Goal: Task Accomplishment & Management: Use online tool/utility

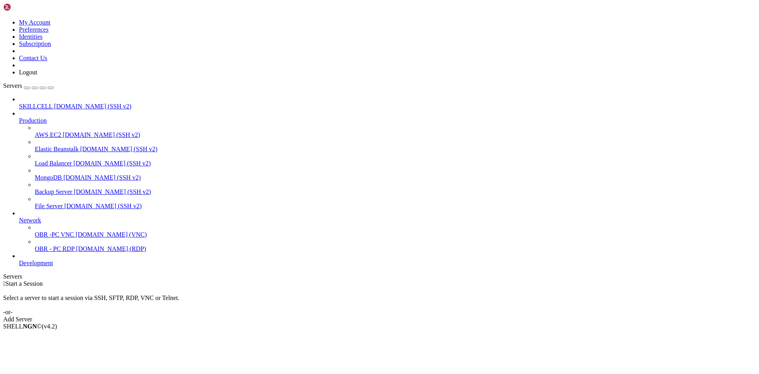
click at [415, 315] on link "Add Server" at bounding box center [379, 318] width 753 height 7
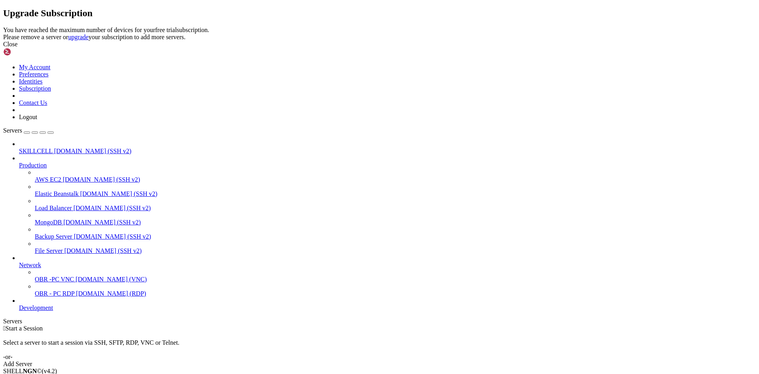
click at [3, 26] on link at bounding box center [3, 26] width 0 height 0
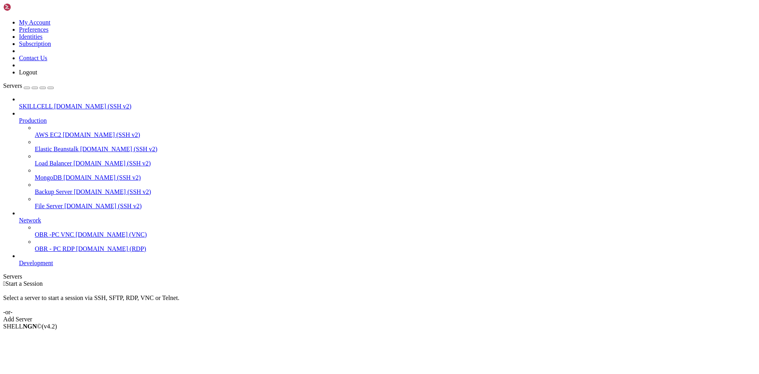
click at [47, 202] on span "File Server" at bounding box center [49, 205] width 28 height 7
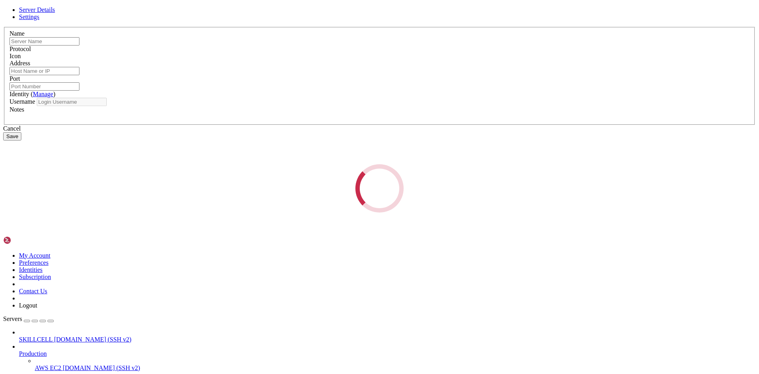
type input "OBR -PC VNC"
type input "[DOMAIN_NAME]"
type input "5900"
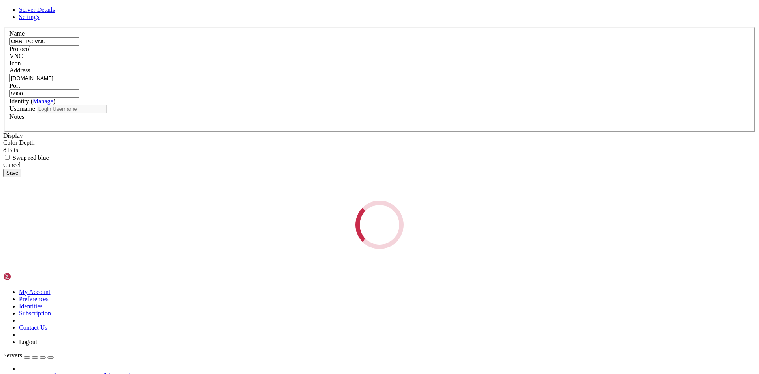
type input "OBR"
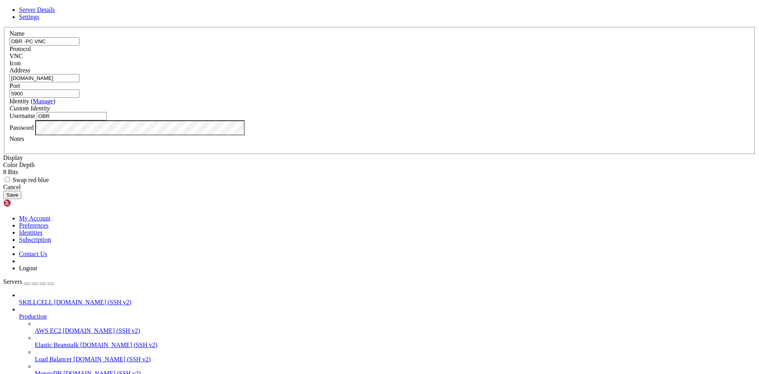
drag, startPoint x: 328, startPoint y: 112, endPoint x: 254, endPoint y: 113, distance: 74.3
click at [254, 113] on div "Server Details Settings Name OBR -PC VNC Protocol VNC Icon" at bounding box center [379, 102] width 753 height 192
type input "SERVER"
drag, startPoint x: 360, startPoint y: 143, endPoint x: 245, endPoint y: 150, distance: 114.8
click at [245, 150] on div "Server Details Settings Name SERVER Protocol VNC Icon" at bounding box center [379, 102] width 753 height 192
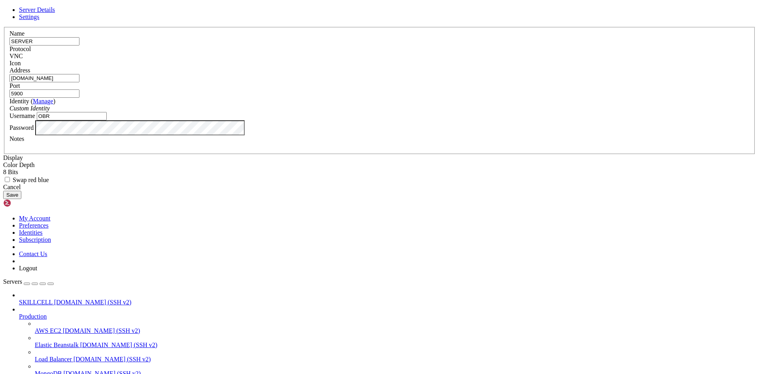
paste input "[DOMAIN_NAME]:34633"
drag, startPoint x: 338, startPoint y: 142, endPoint x: 408, endPoint y: 140, distance: 70.0
click at [408, 140] on fieldset "Name SERVER Protocol VNC Icon Address [DOMAIN_NAME]:34633 Port 5900 (" at bounding box center [379, 90] width 751 height 127
type input "[DOMAIN_NAME]"
drag, startPoint x: 443, startPoint y: 143, endPoint x: 358, endPoint y: 145, distance: 84.2
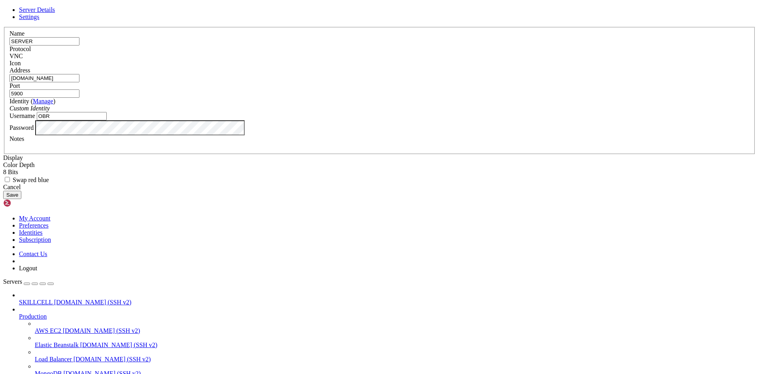
click at [359, 145] on fieldset "Name SERVER Protocol VNC Icon Address [DOMAIN_NAME] Port 5900 ( Manage" at bounding box center [379, 90] width 751 height 127
paste input "34633"
type input "34633"
drag, startPoint x: 297, startPoint y: 198, endPoint x: 260, endPoint y: 198, distance: 37.6
click at [260, 198] on div "Server Details Settings Name SERVER Protocol VNC Icon" at bounding box center [379, 102] width 753 height 192
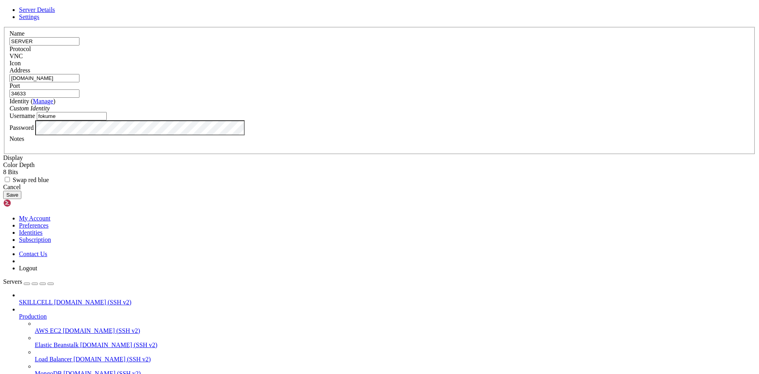
type input "fokume"
click at [438, 60] on div "VNC" at bounding box center [379, 56] width 740 height 7
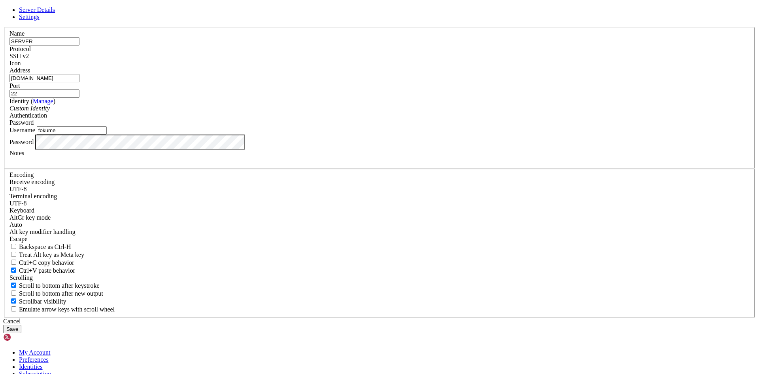
click at [79, 98] on input "22" at bounding box center [44, 93] width 70 height 8
drag, startPoint x: 426, startPoint y: 143, endPoint x: 371, endPoint y: 144, distance: 55.7
click at [371, 144] on fieldset "Name SERVER Protocol SSH v2 Icon Address [DOMAIN_NAME] Port 22 ( )" at bounding box center [379, 98] width 751 height 142
paste input "34633"
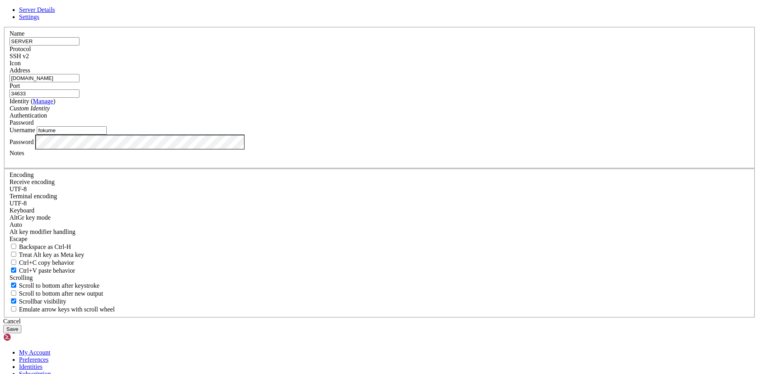
type input "34633"
click at [21, 325] on button "Save" at bounding box center [12, 329] width 18 height 8
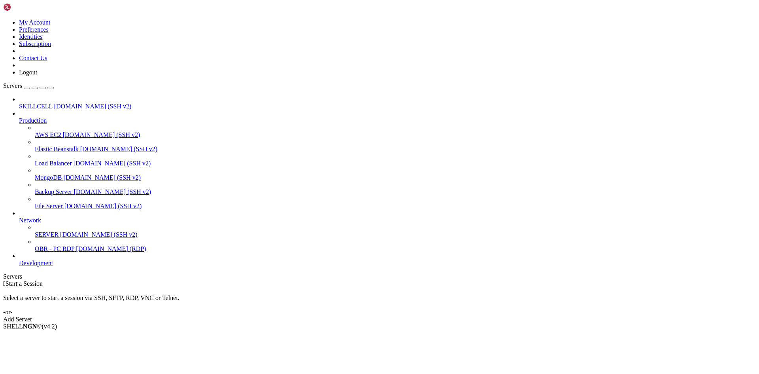
click at [57, 231] on span "SERVER" at bounding box center [47, 234] width 24 height 7
click at [35, 233] on span "SERVER" at bounding box center [47, 234] width 24 height 7
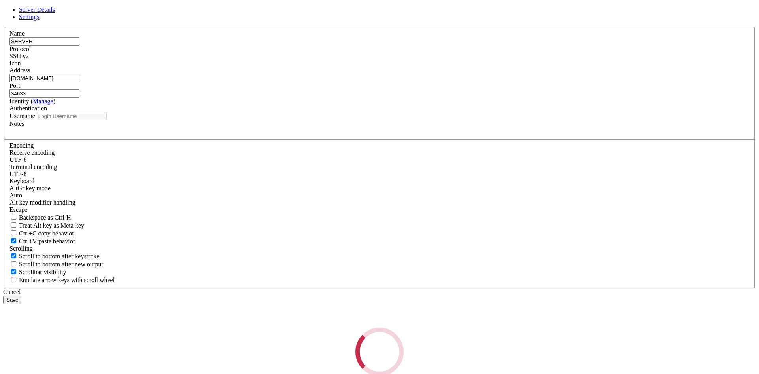
type input "fokume"
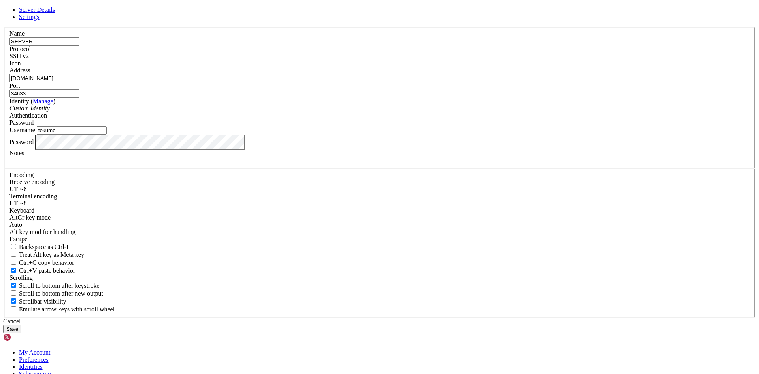
click at [436, 60] on div "SSH v2" at bounding box center [379, 56] width 740 height 7
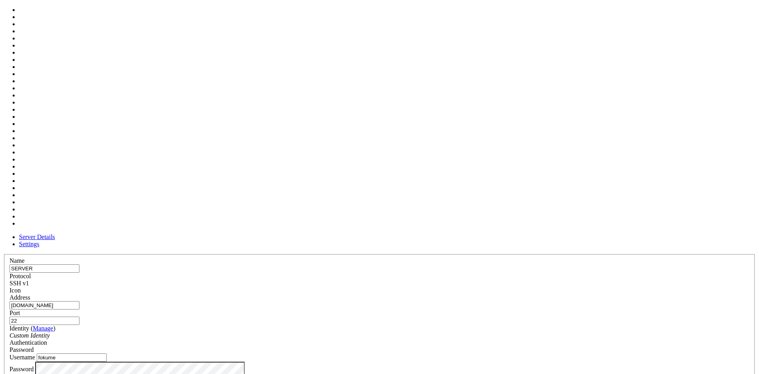
click at [482, 294] on div at bounding box center [379, 294] width 740 height 0
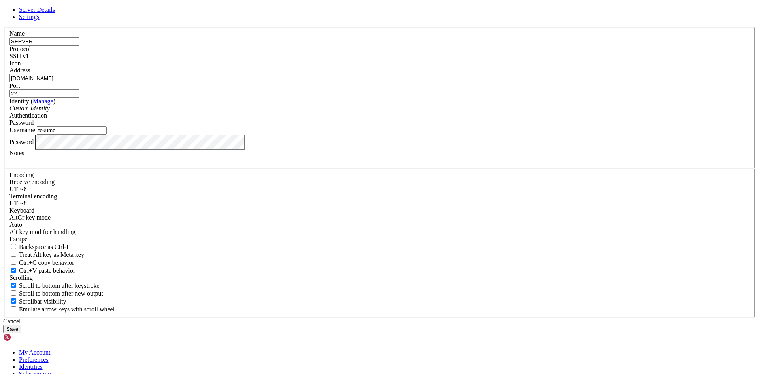
click at [481, 67] on div at bounding box center [379, 67] width 740 height 0
click at [79, 98] on input "22" at bounding box center [44, 93] width 70 height 8
drag, startPoint x: 427, startPoint y: 139, endPoint x: 395, endPoint y: 143, distance: 32.8
click at [395, 143] on fieldset "Name SERVER Protocol SSH v1 Icon Address [DOMAIN_NAME] Port 22 ( )" at bounding box center [379, 98] width 751 height 142
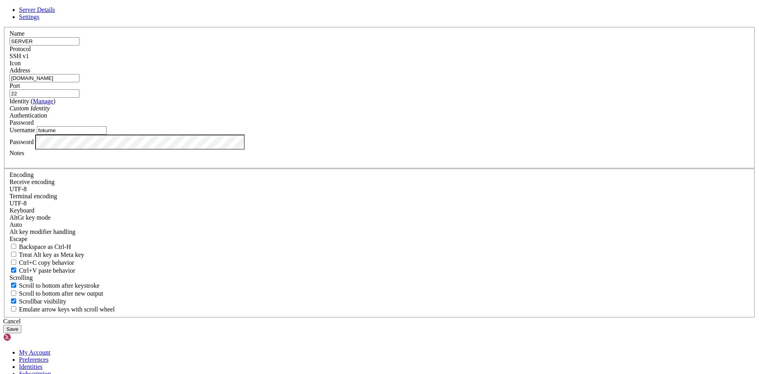
paste input "34633"
type input "34633"
click at [21, 325] on button "Save" at bounding box center [12, 329] width 18 height 8
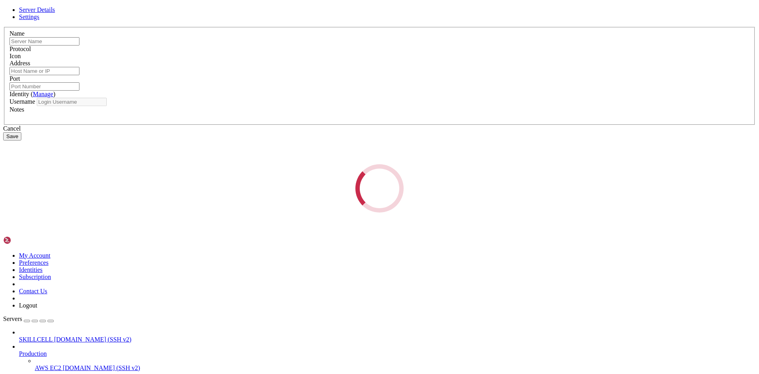
type input "SERVER"
type input "[DOMAIN_NAME]"
type input "34633"
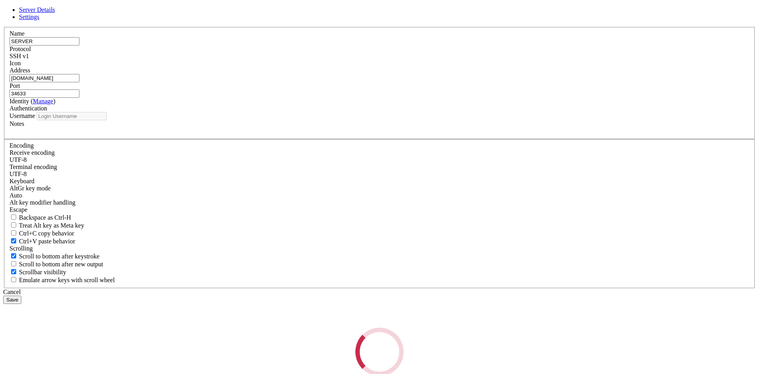
type input "fokume"
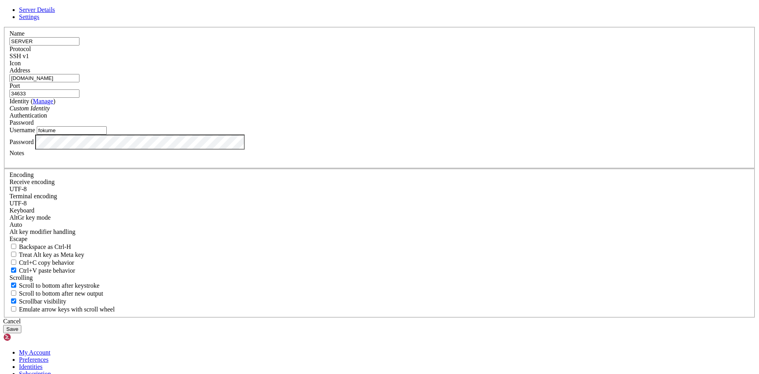
click at [21, 325] on button "Save" at bounding box center [12, 329] width 18 height 8
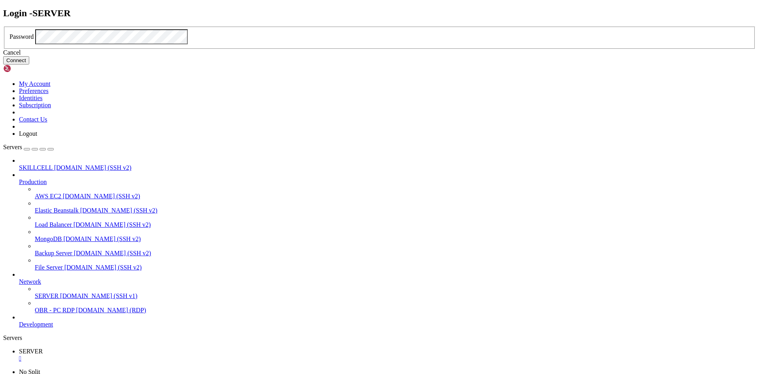
click button "Connect" at bounding box center [16, 60] width 26 height 8
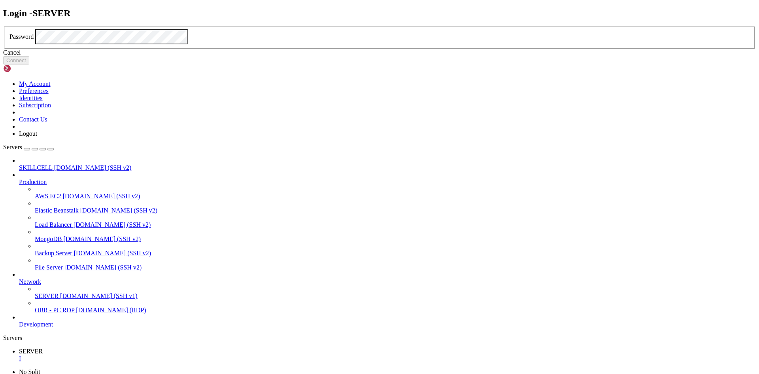
click at [339, 19] on h2 "Login - SERVER" at bounding box center [379, 13] width 753 height 11
click at [457, 49] on div "Password" at bounding box center [379, 37] width 753 height 23
click button "Connect" at bounding box center [16, 60] width 26 height 8
